Goal: Find contact information: Find contact information

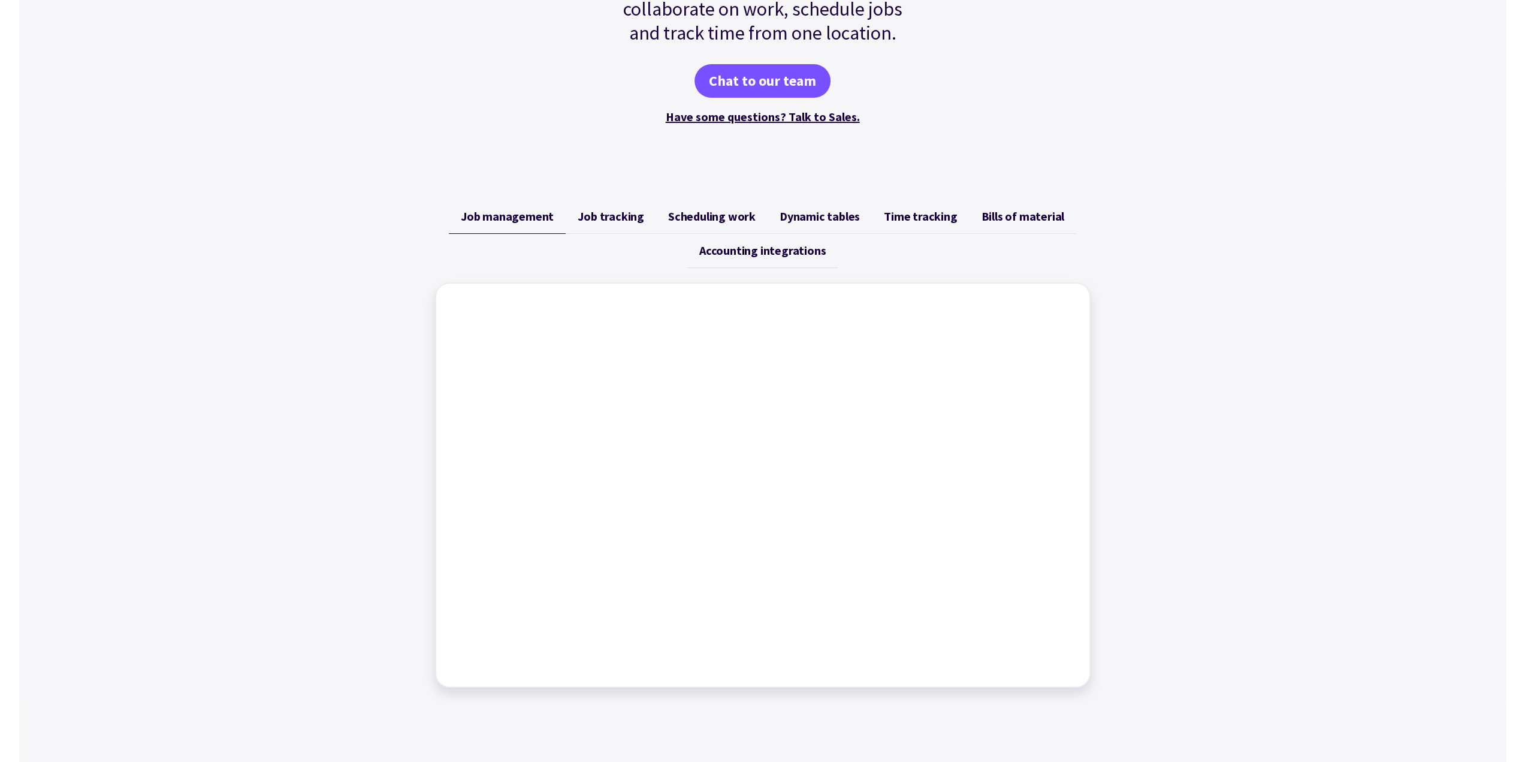
scroll to position [360, 0]
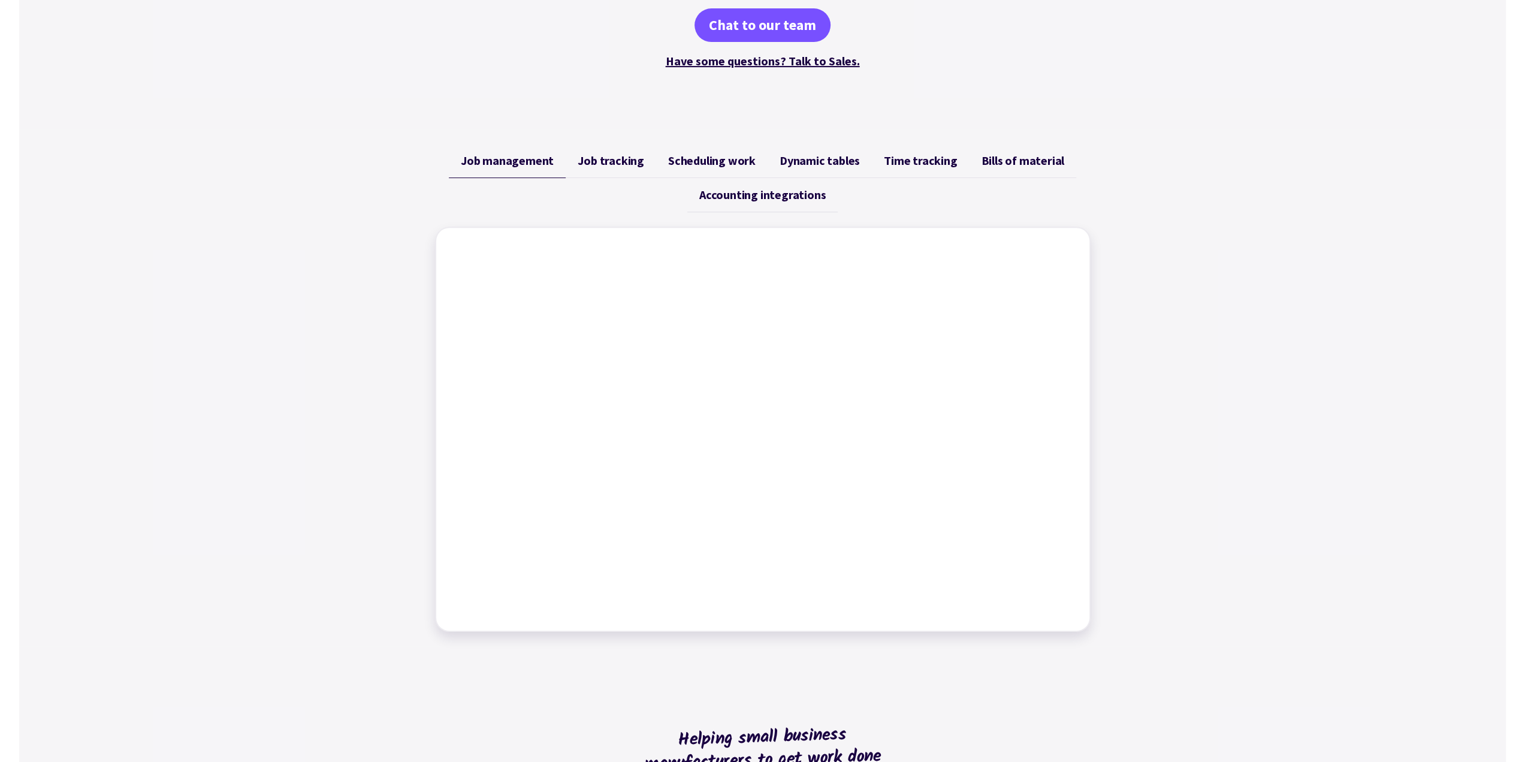
click at [611, 166] on span "Job tracking" at bounding box center [611, 160] width 67 height 14
click at [529, 162] on span "Job management" at bounding box center [507, 160] width 93 height 14
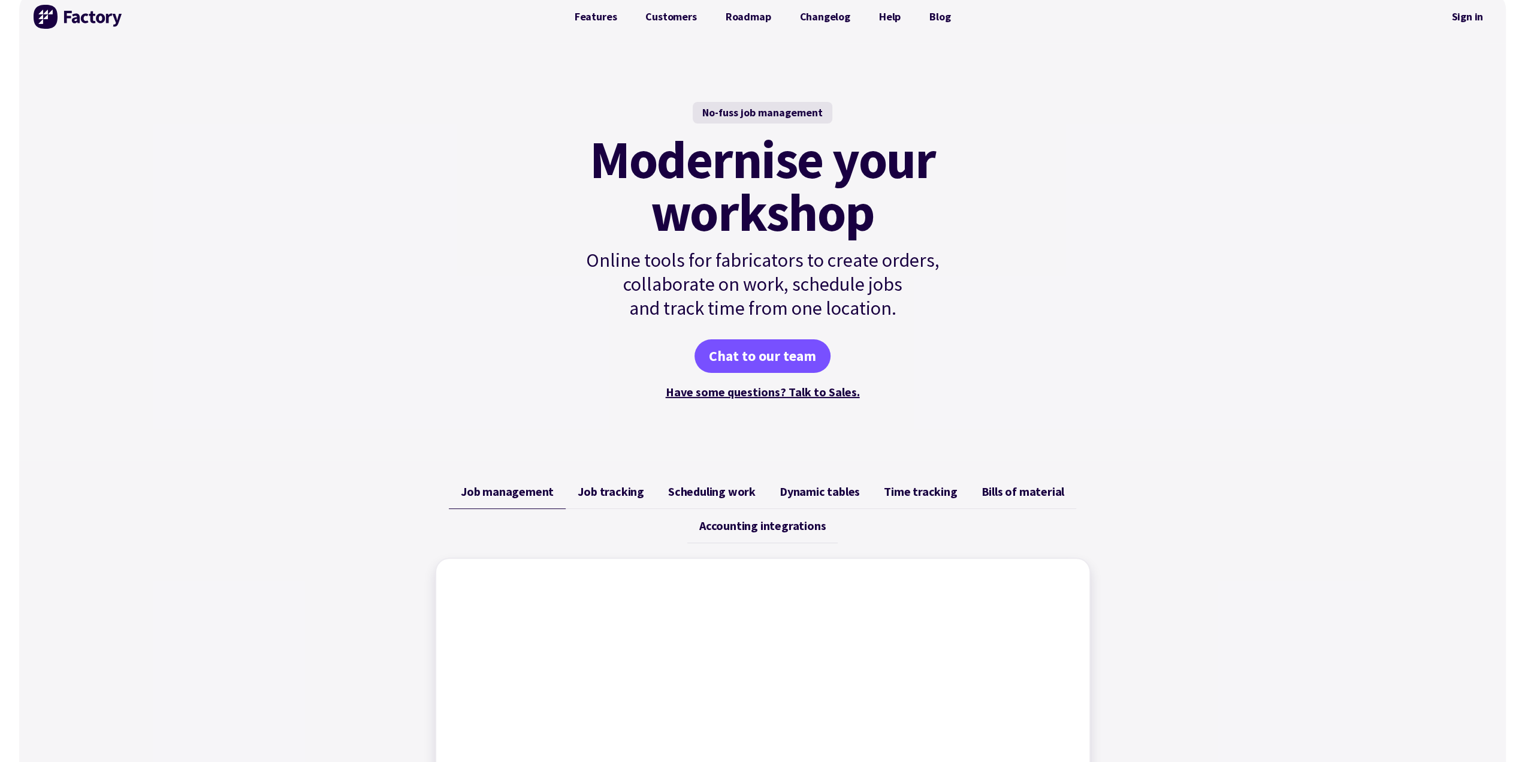
scroll to position [0, 0]
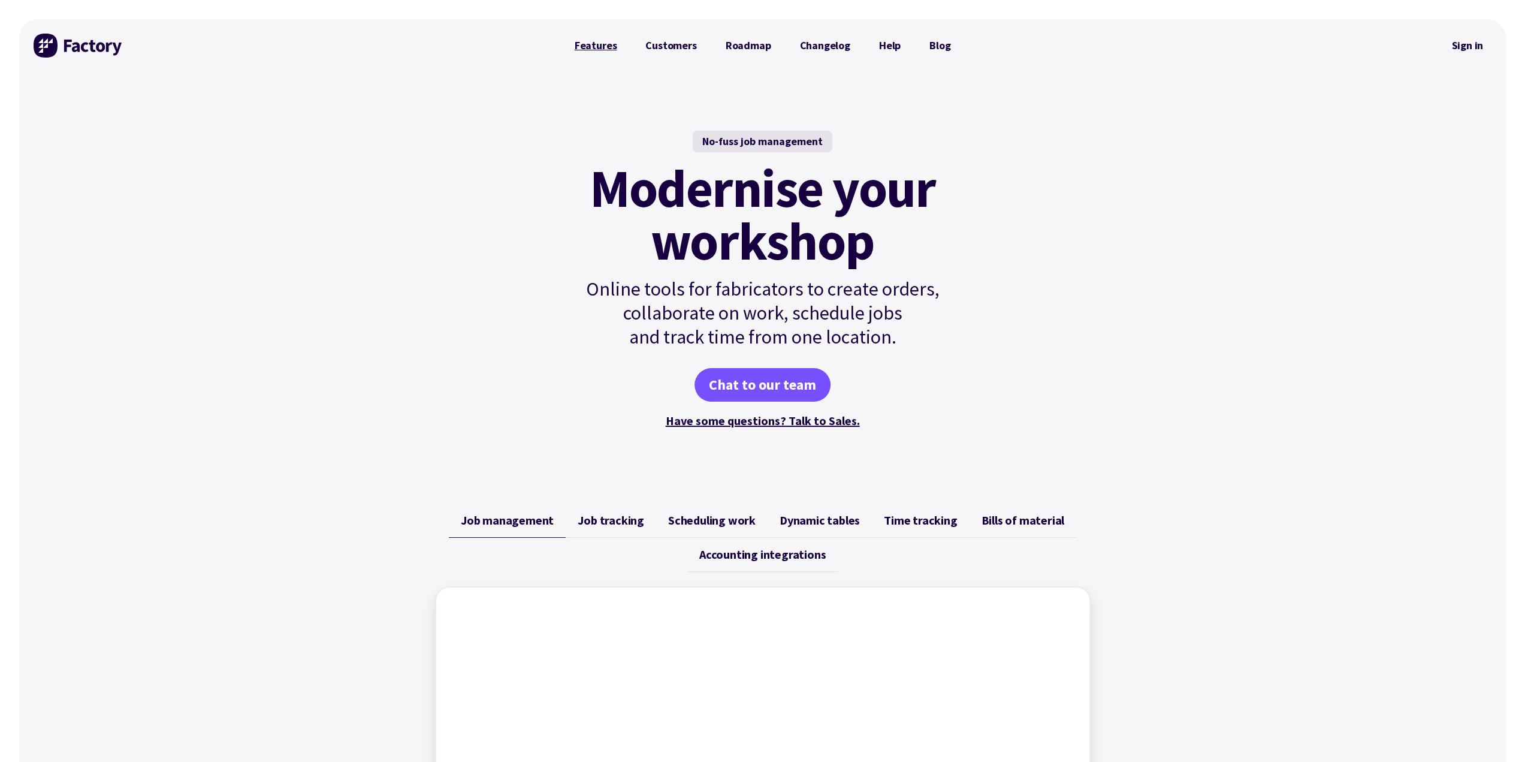
click at [610, 49] on link "Features" at bounding box center [595, 46] width 71 height 24
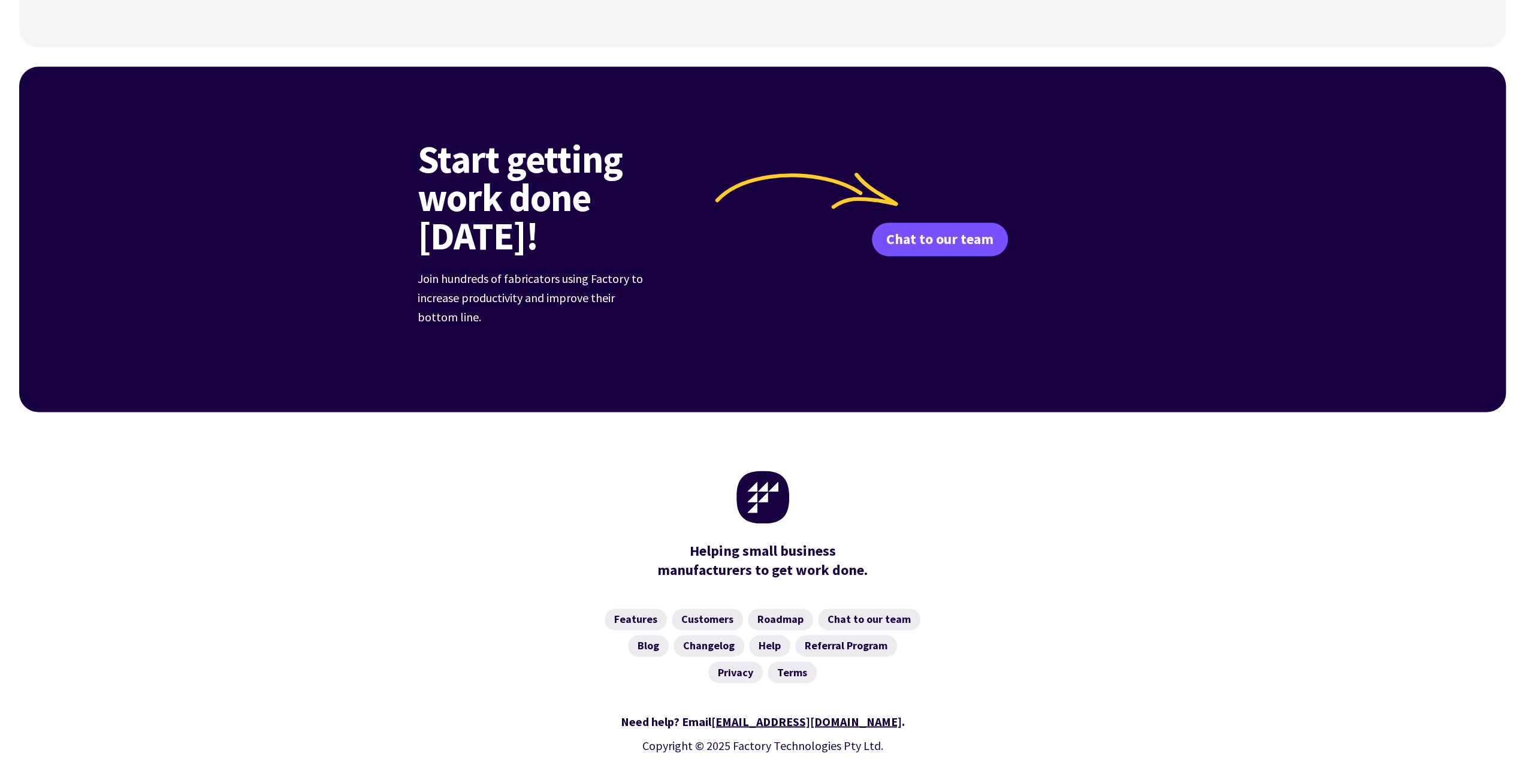
scroll to position [1650, 0]
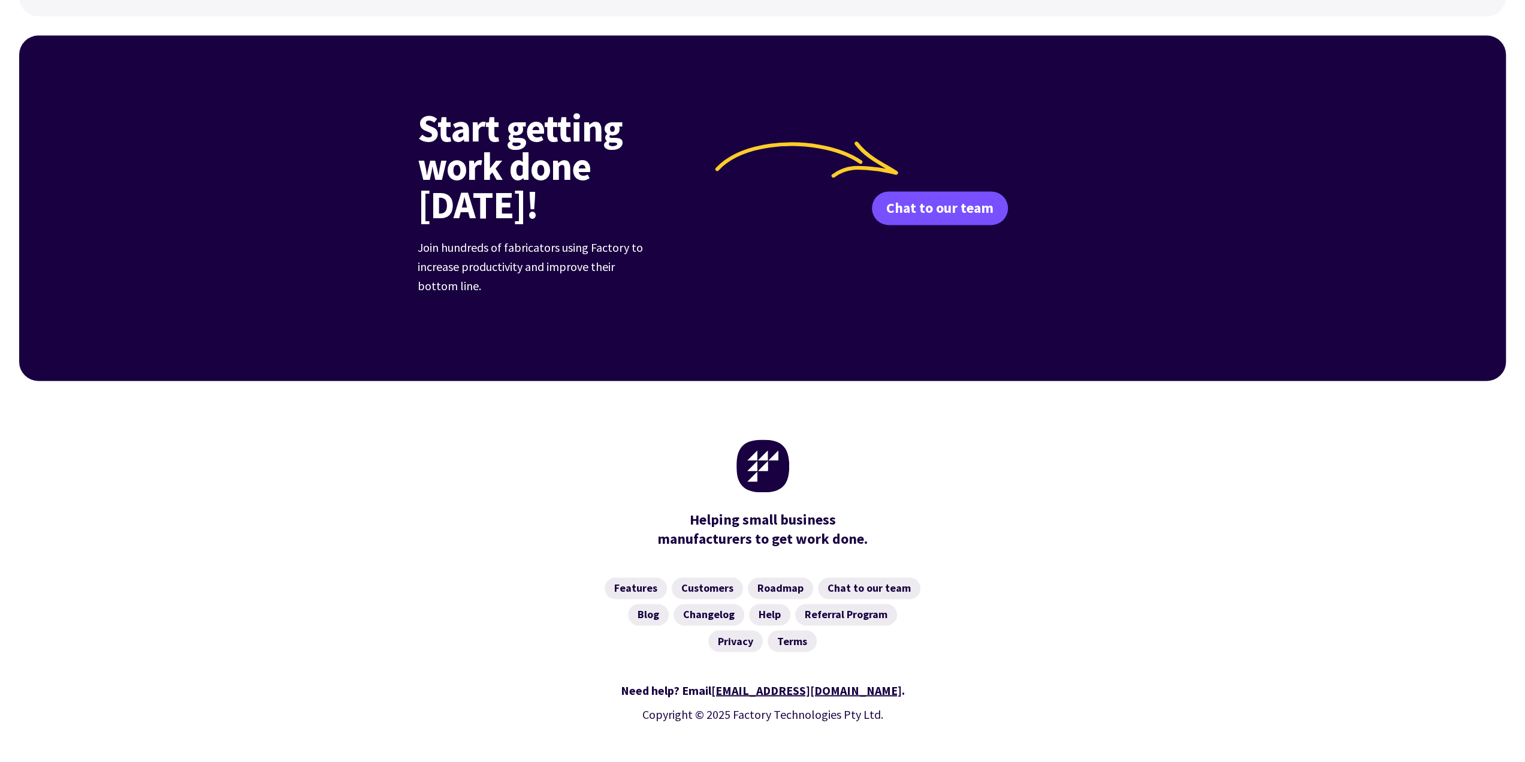
click at [921, 167] on div "Start getting work done [DATE]! Join hundreds of fabricators using Factory to i…" at bounding box center [762, 208] width 719 height 228
click at [919, 191] on link "Chat to our team" at bounding box center [940, 208] width 136 height 34
